Goal: Task Accomplishment & Management: Manage account settings

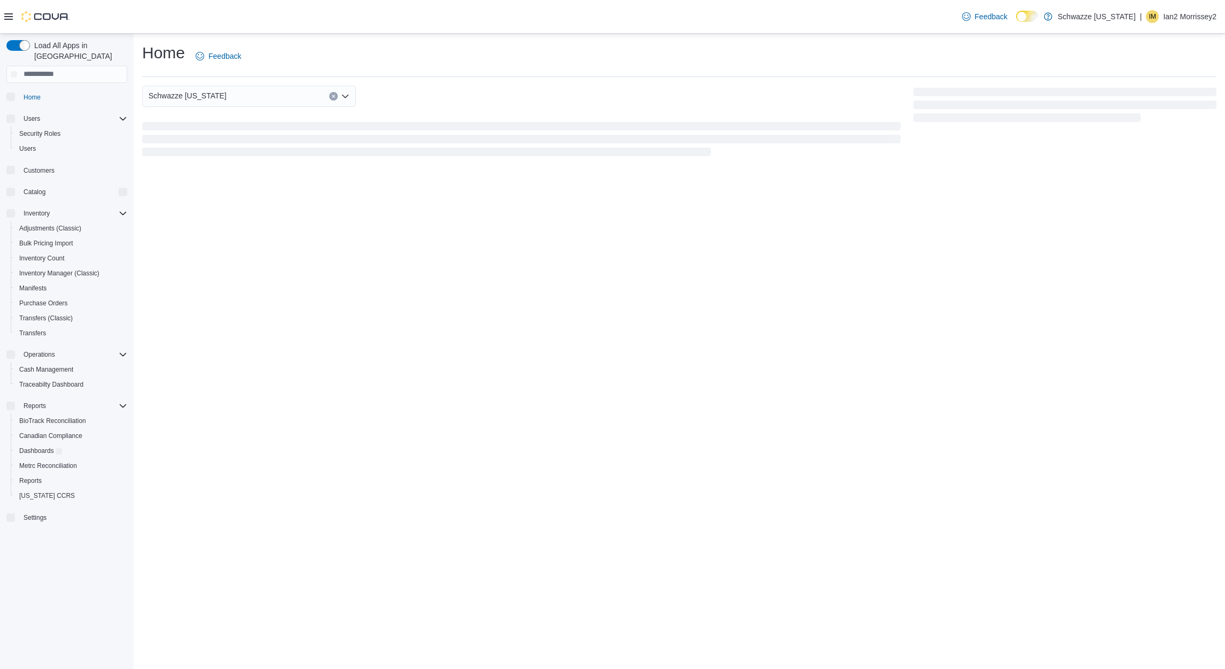
drag, startPoint x: 55, startPoint y: 564, endPoint x: 43, endPoint y: 9, distance: 555.4
click at [55, 564] on div "Load All Apps in New Hub Home Users Security Roles Users Customers Catalog Inve…" at bounding box center [67, 355] width 134 height 642
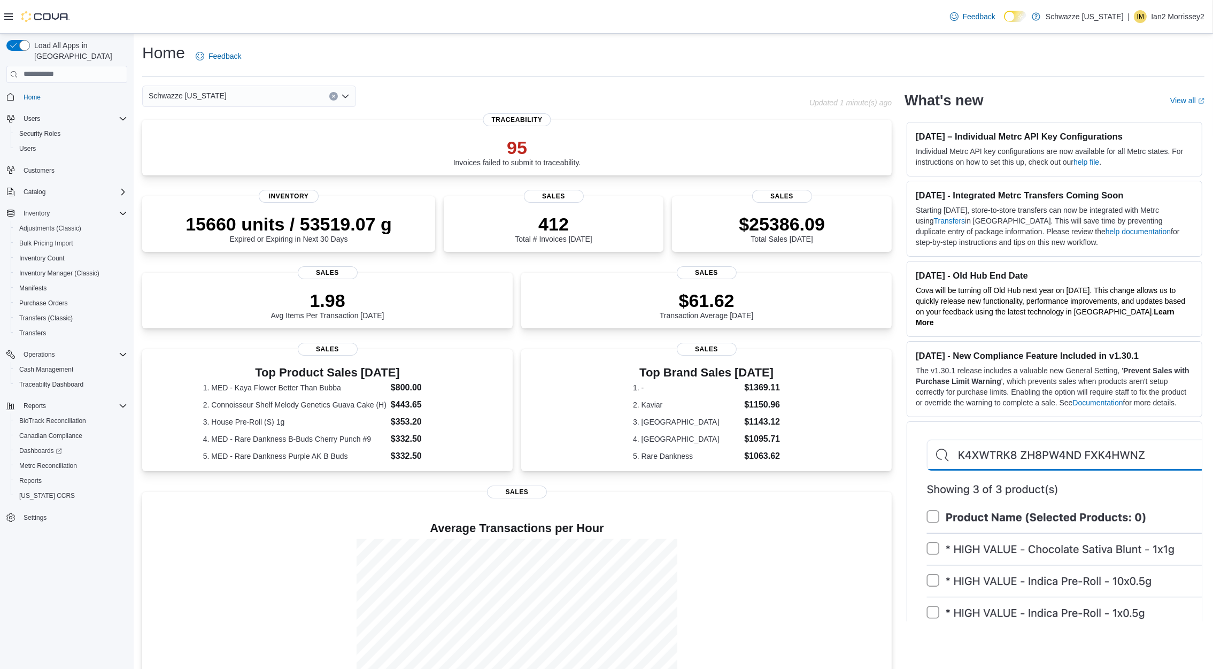
click at [1166, 10] on p "Ian2 Morrissey2" at bounding box center [1177, 16] width 53 height 13
click at [1144, 114] on button "Sign Out" at bounding box center [1151, 108] width 98 height 17
